Goal: Complete application form

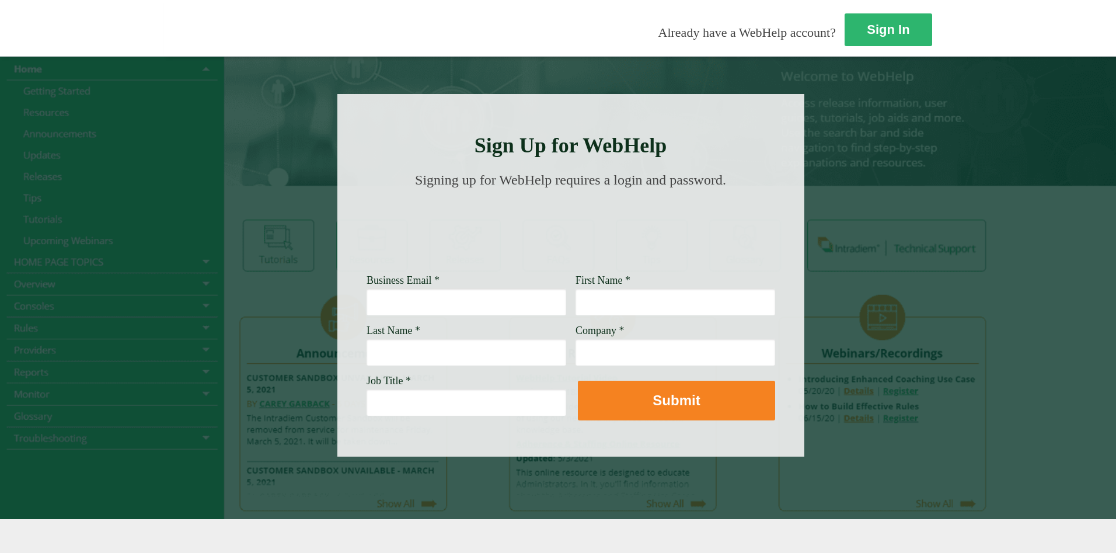
click at [366, 299] on input "Business Email *" at bounding box center [466, 301] width 200 height 27
type input "[PERSON_NAME][EMAIL_ADDRESS][DOMAIN_NAME]"
click at [575, 314] on input "First Name *" at bounding box center [675, 301] width 200 height 27
type input "Alesia"
type input "Ashby Lopez"
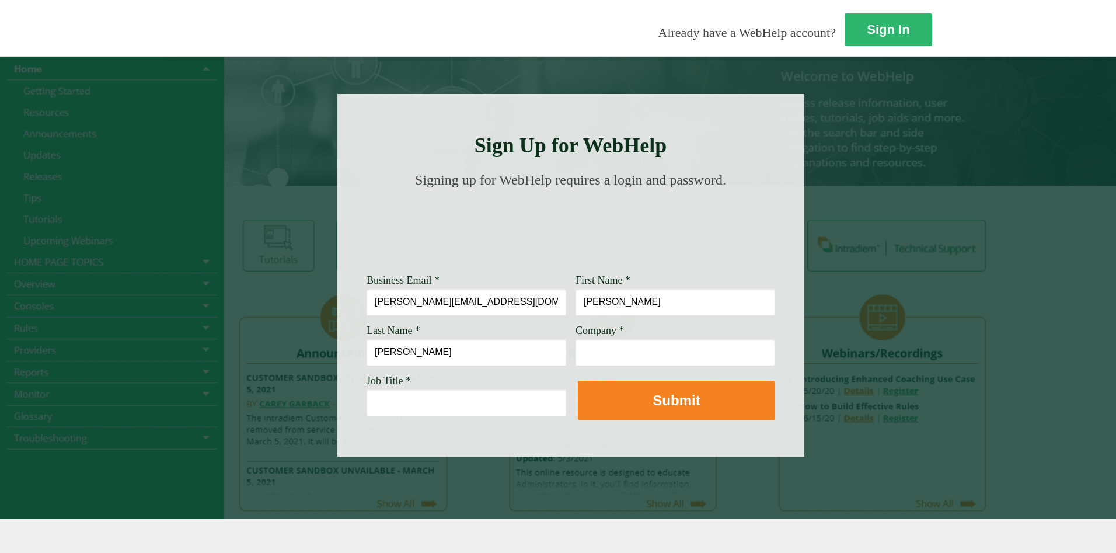
click at [575, 358] on input "Company *" at bounding box center [675, 351] width 200 height 27
type input "Wells Fargo"
click at [366, 406] on input "Job Title *" at bounding box center [466, 402] width 200 height 27
type input "A"
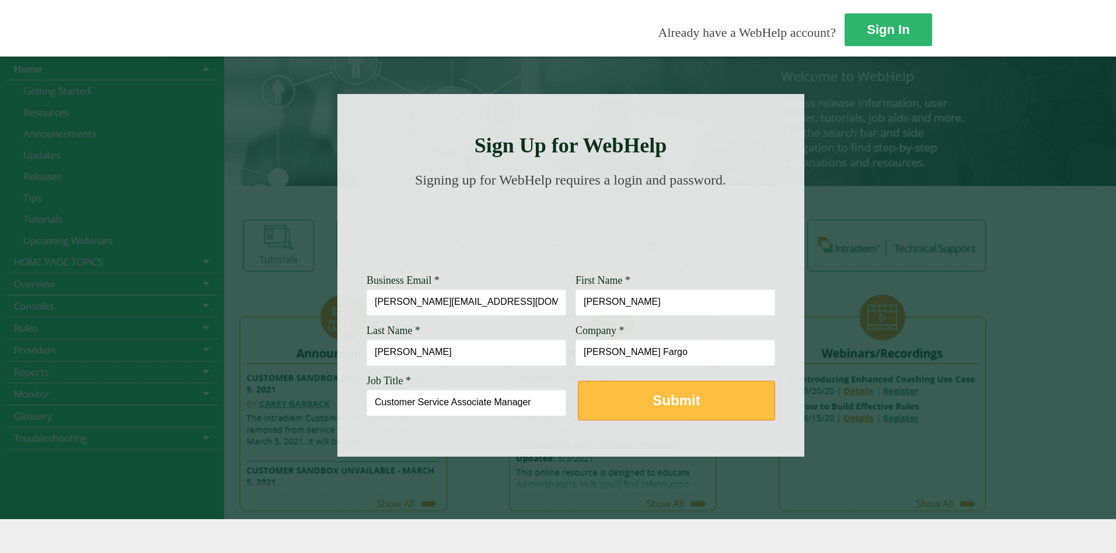
type input "Customer Service Associate Manager"
click at [652, 406] on strong "Submit" at bounding box center [675, 400] width 47 height 16
click at [578, 417] on button "Submit" at bounding box center [676, 400] width 197 height 40
